Goal: Task Accomplishment & Management: Complete application form

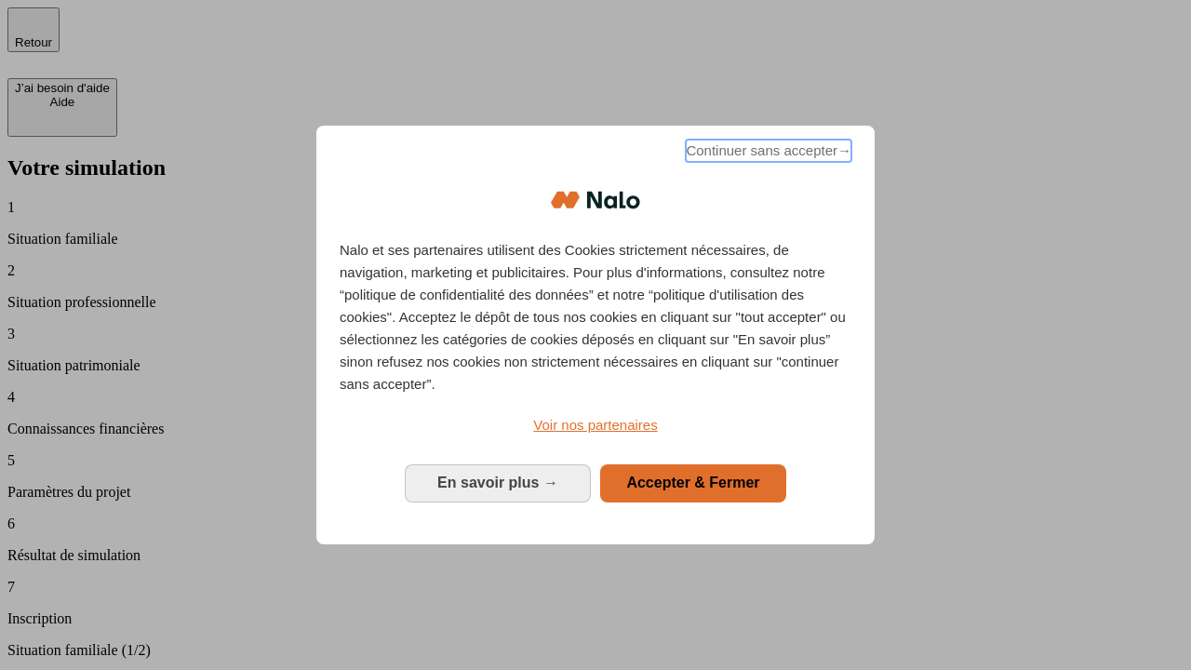
click at [766, 153] on span "Continuer sans accepter →" at bounding box center [769, 151] width 166 height 22
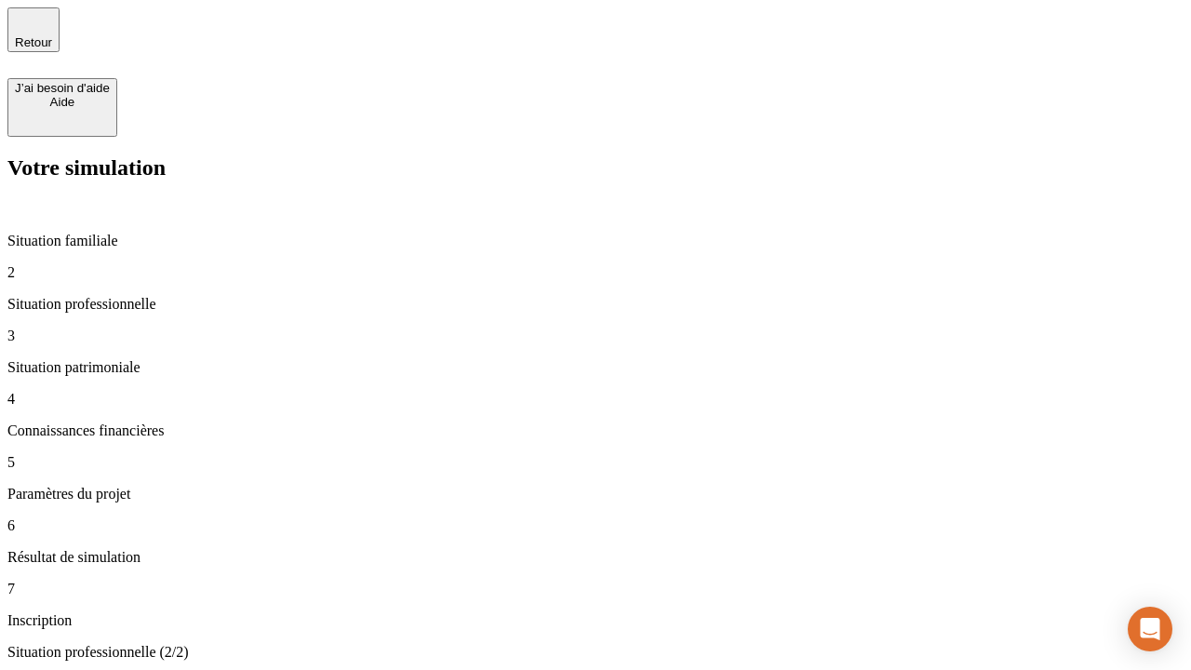
type input "30 000"
type input "1 000"
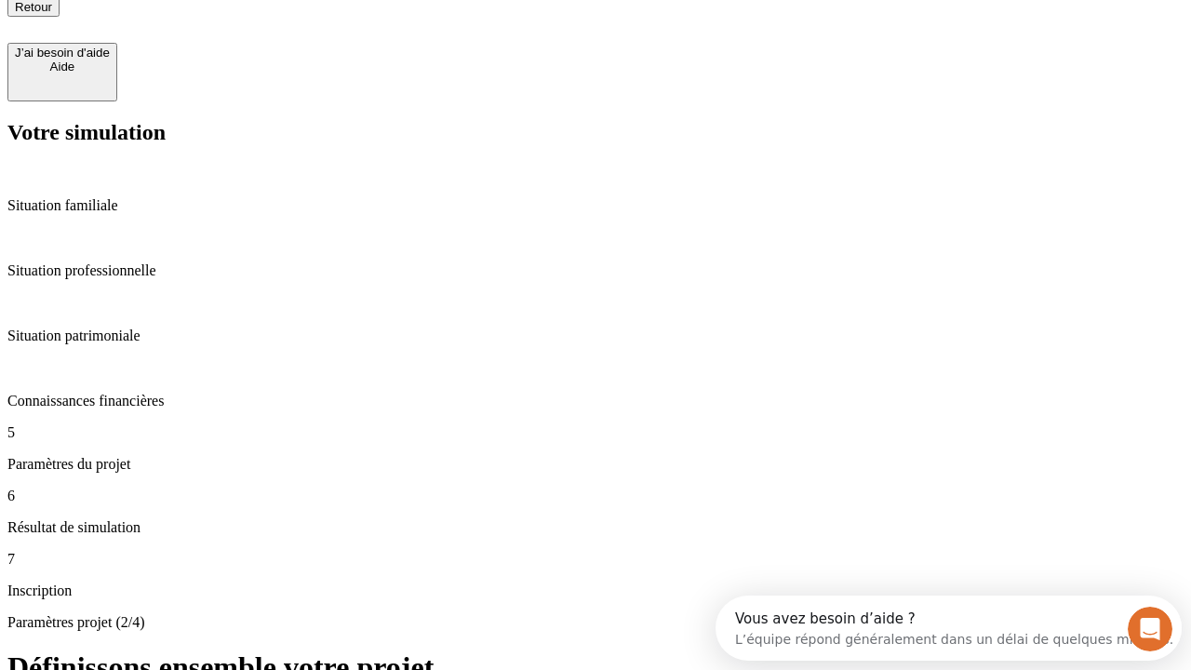
type input "65"
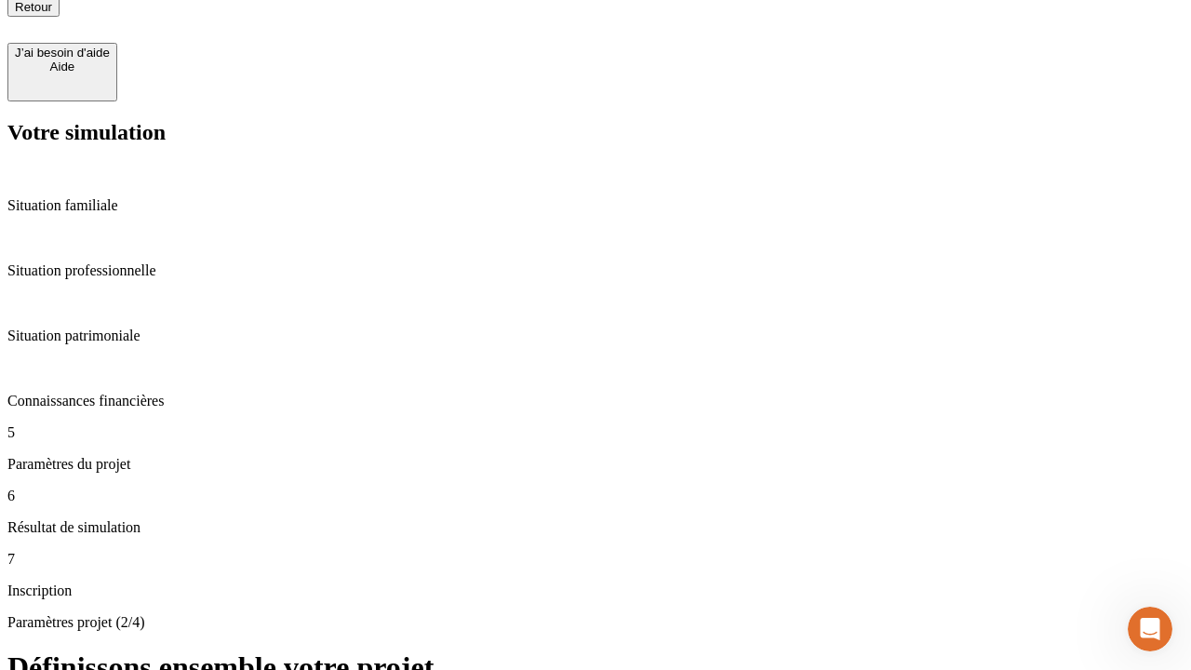
type input "5 000"
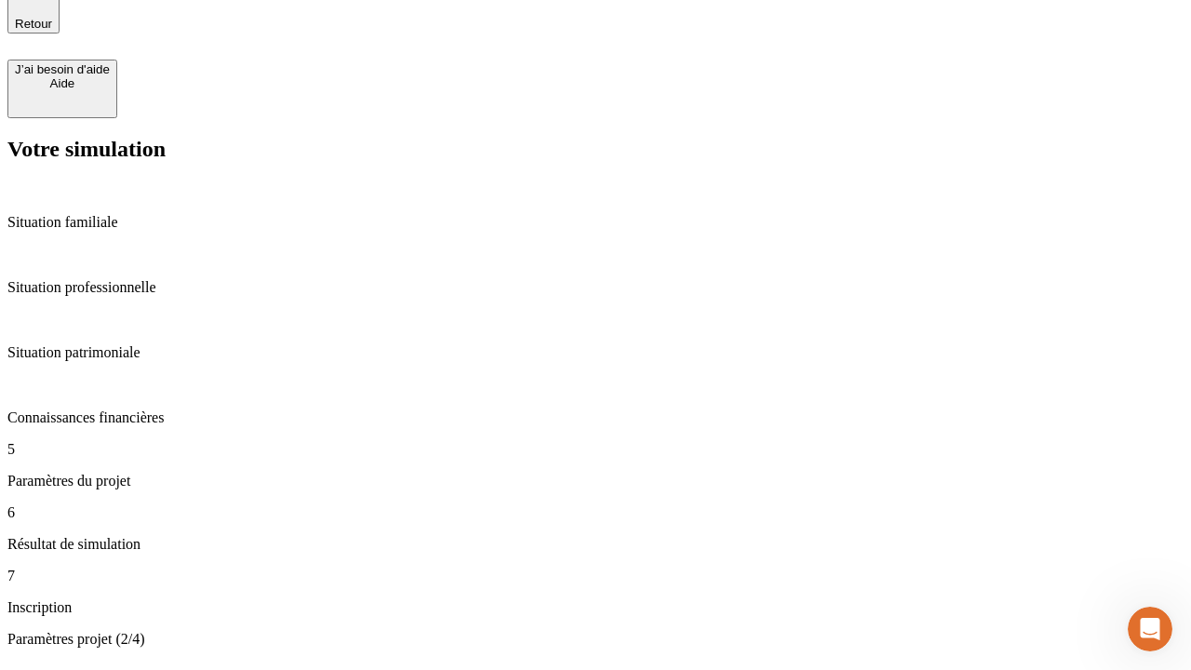
type input "640"
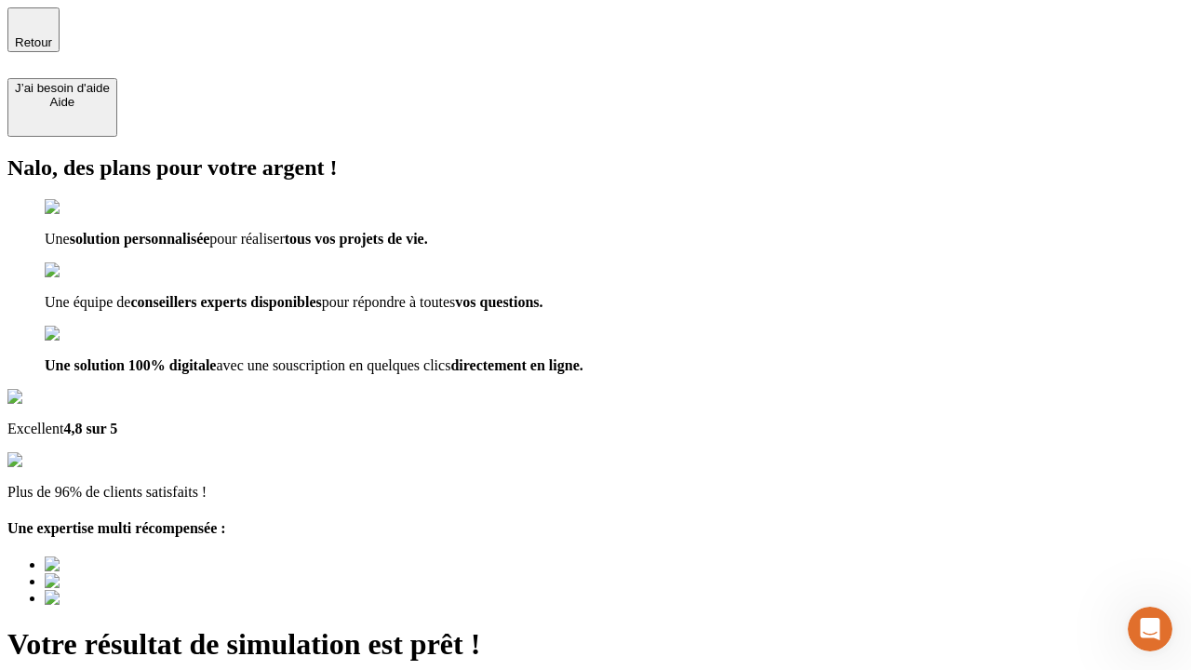
type input "[EMAIL_ADDRESS][DOMAIN_NAME]"
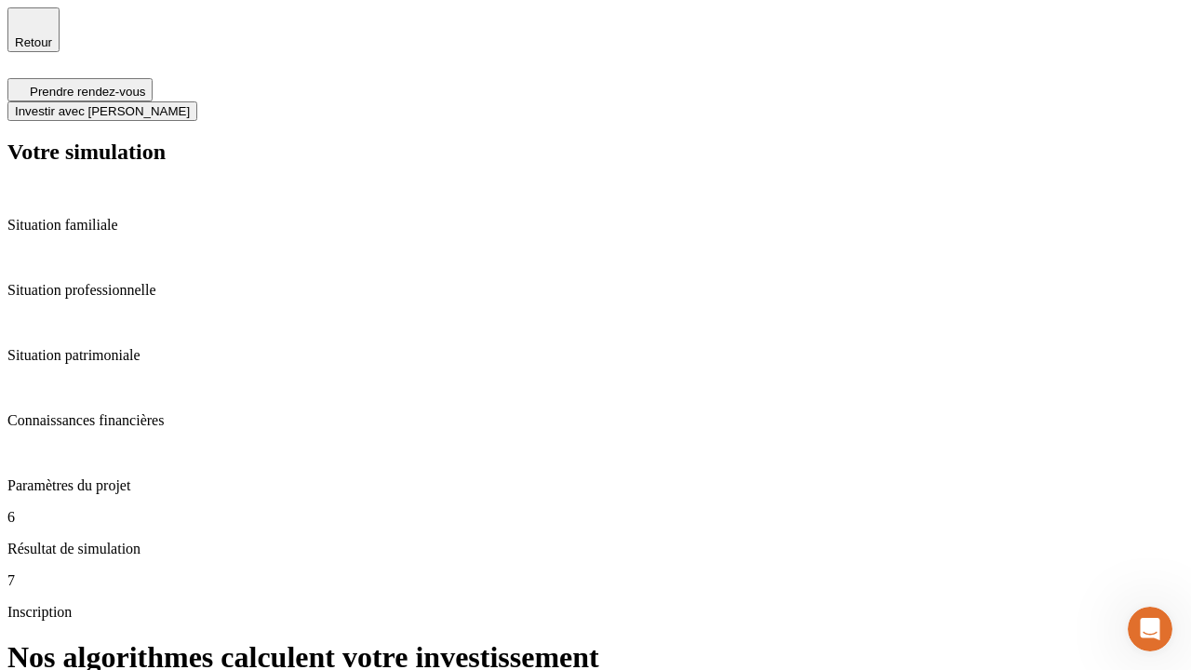
scroll to position [7, 0]
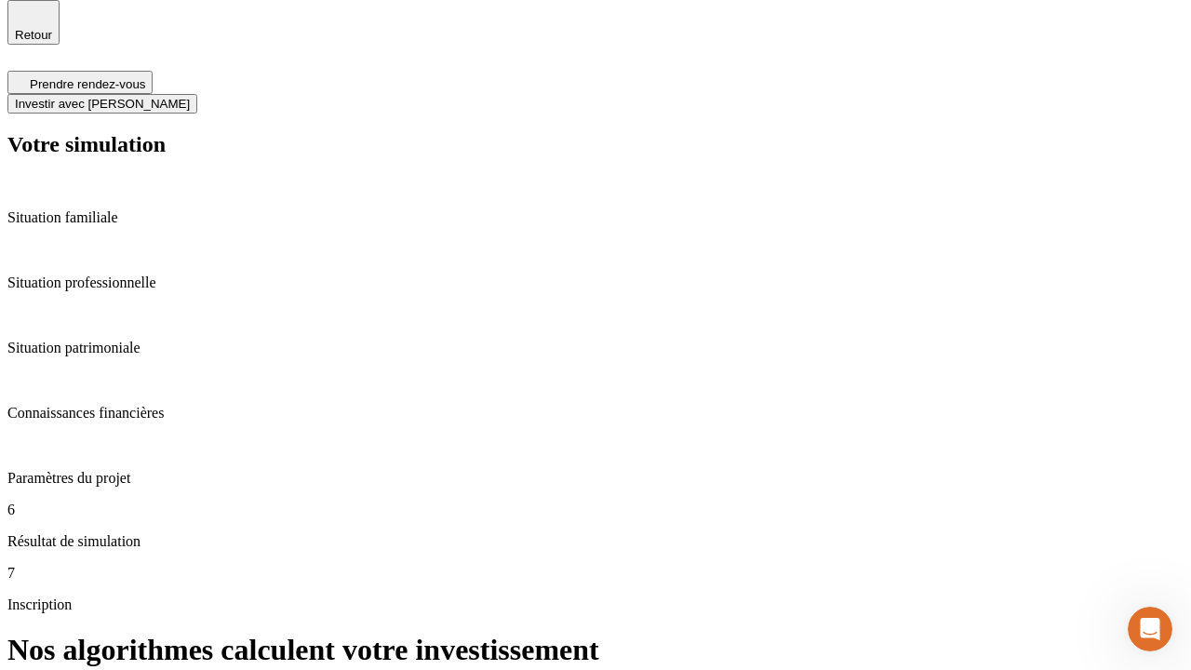
click at [190, 97] on span "Investir avec [PERSON_NAME]" at bounding box center [102, 104] width 175 height 14
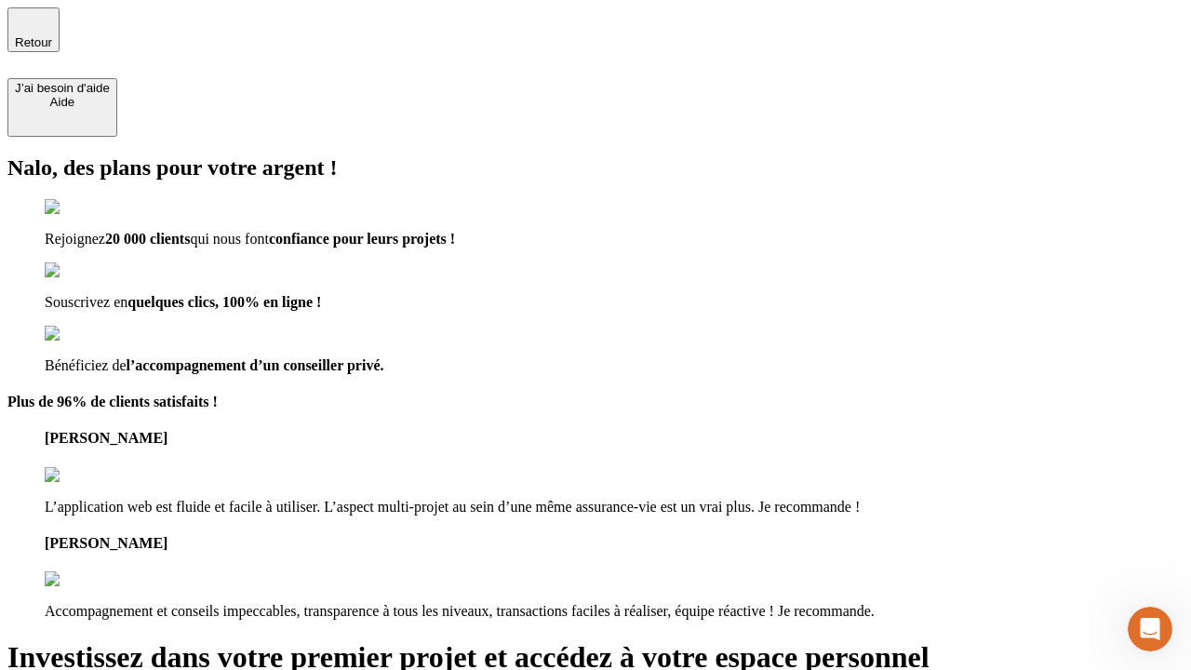
type input "[PERSON_NAME][EMAIL_ADDRESS][DOMAIN_NAME]"
